Goal: Obtain resource: Download file/media

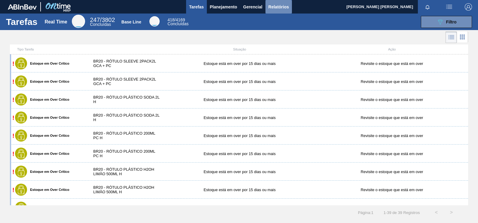
click at [280, 6] on span "Relatórios" at bounding box center [279, 6] width 20 height 7
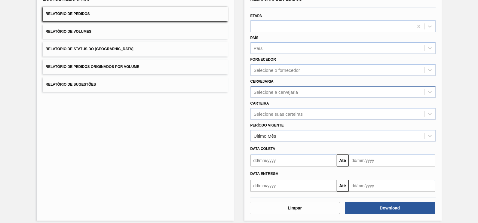
scroll to position [51, 0]
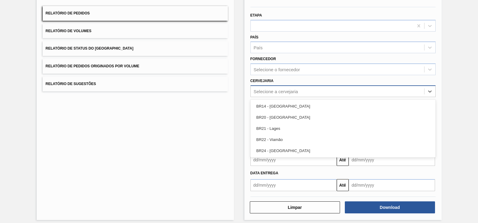
click at [272, 93] on div "Selecione a cervejaria" at bounding box center [276, 91] width 45 height 5
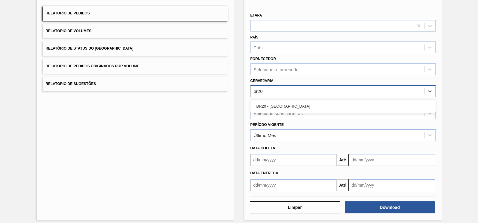
type input "br20"
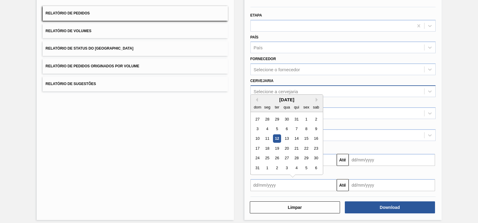
click at [295, 187] on input "text" at bounding box center [294, 185] width 86 height 12
click at [276, 135] on div "12" at bounding box center [277, 139] width 8 height 8
type input "[DATE]"
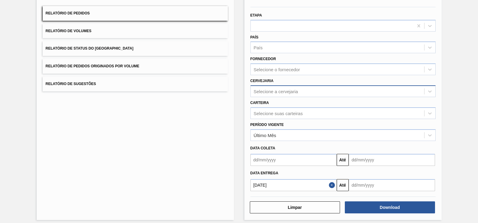
click at [362, 182] on input "text" at bounding box center [392, 185] width 86 height 12
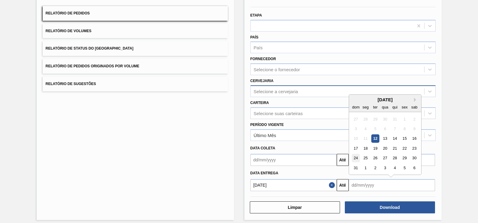
click at [355, 157] on div "24" at bounding box center [356, 158] width 8 height 8
type input "[DATE]"
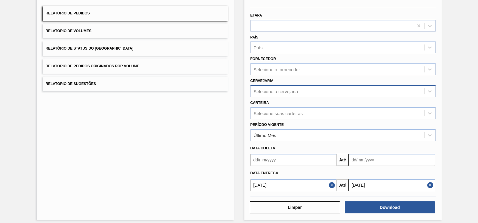
scroll to position [54, 0]
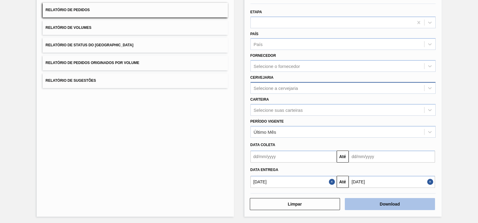
click at [363, 204] on button "Download" at bounding box center [390, 204] width 90 height 12
